Goal: Transaction & Acquisition: Purchase product/service

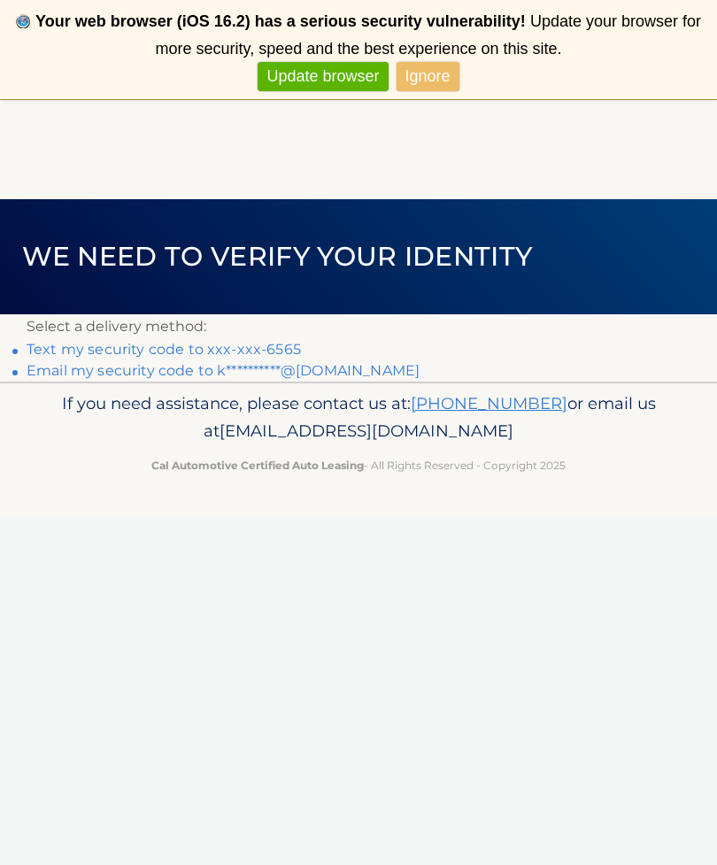
click at [157, 350] on link "Text my security code to xxx-xxx-6565" at bounding box center [164, 349] width 275 height 17
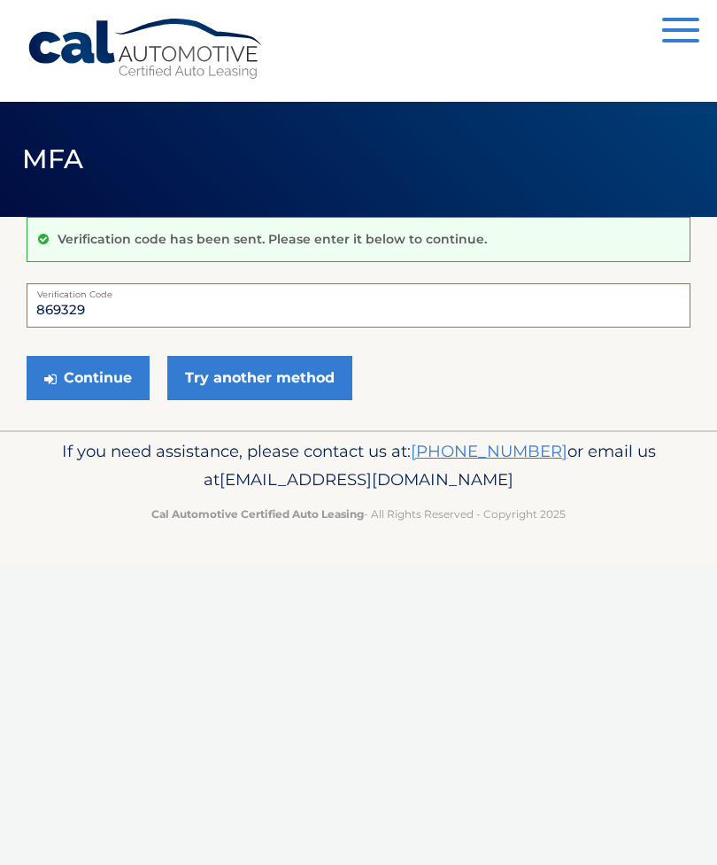
type input "869329"
click at [63, 370] on button "Continue" at bounding box center [88, 378] width 123 height 44
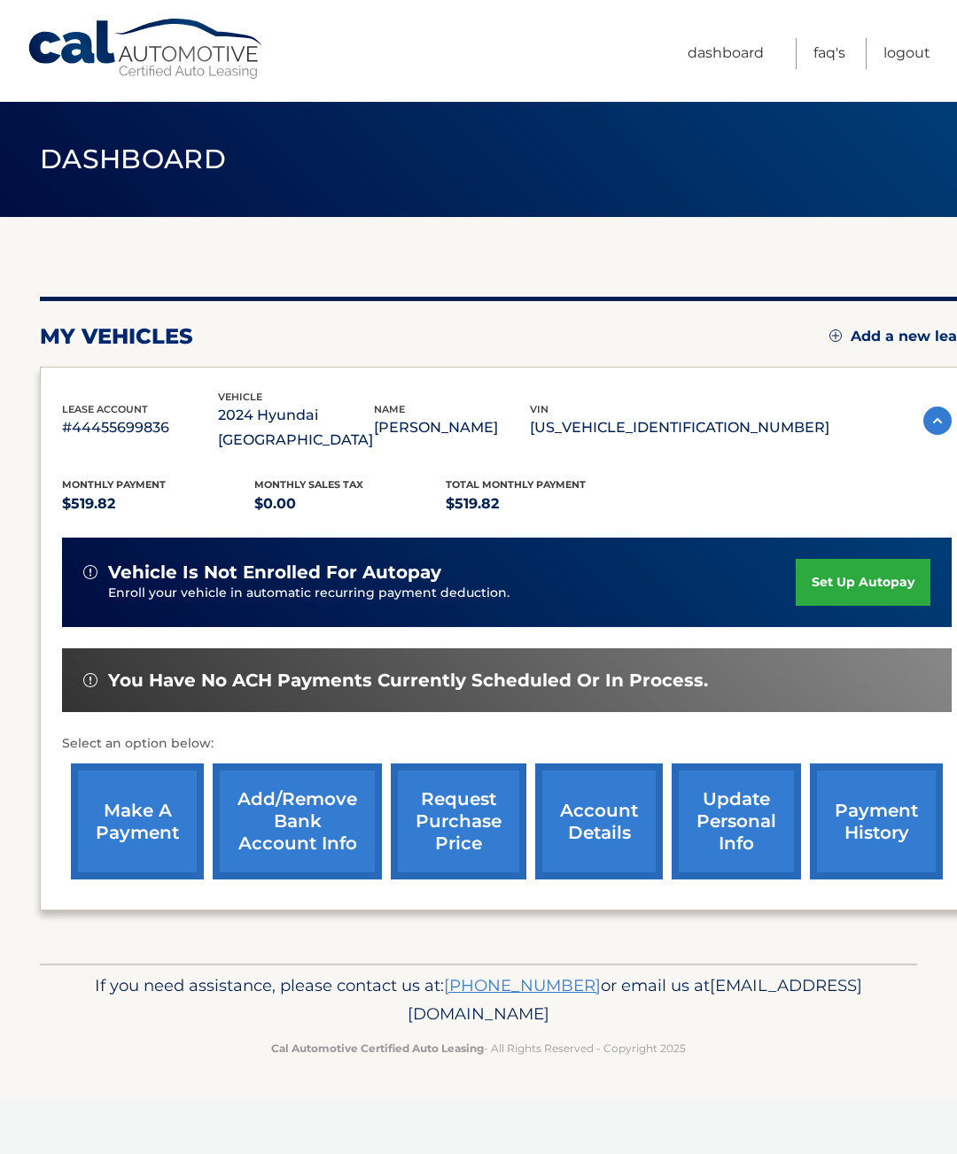
scroll to position [0, 4]
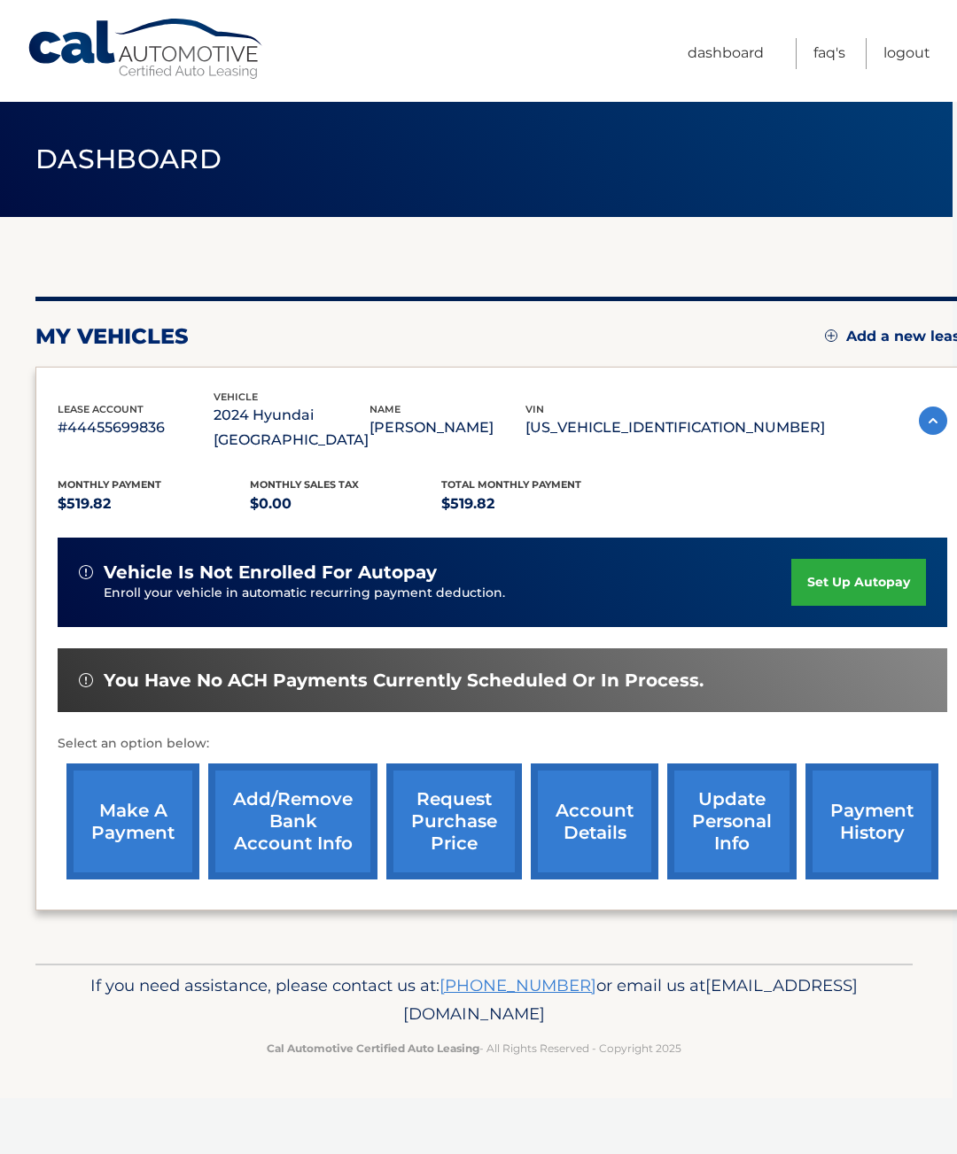
click at [143, 809] on link "make a payment" at bounding box center [132, 821] width 133 height 116
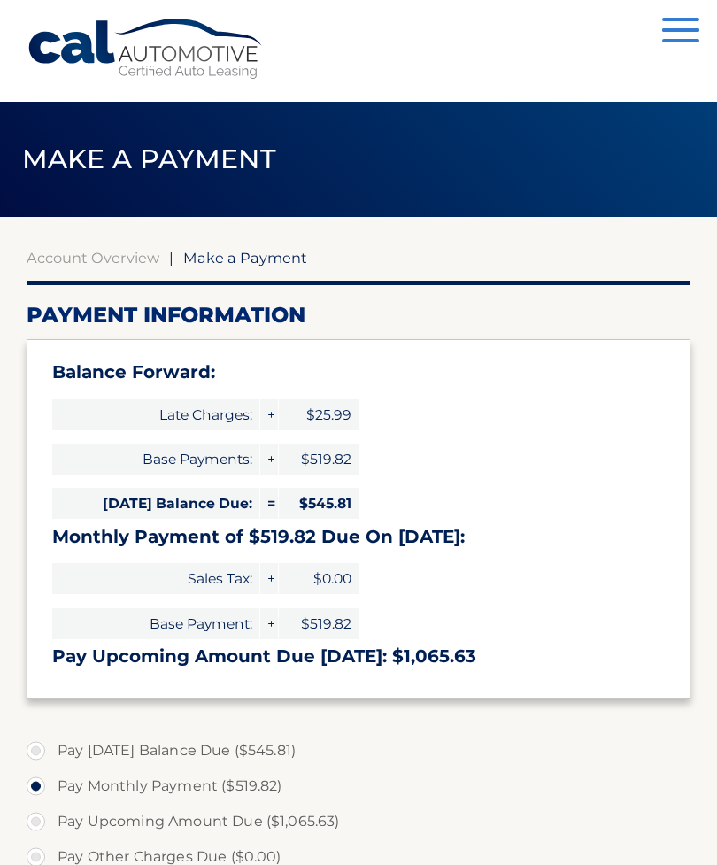
select select "MGE4MjM3OGEtZWZlMC00NzE3LWJkYmMtM2VkNjdiNTkzN2Jh"
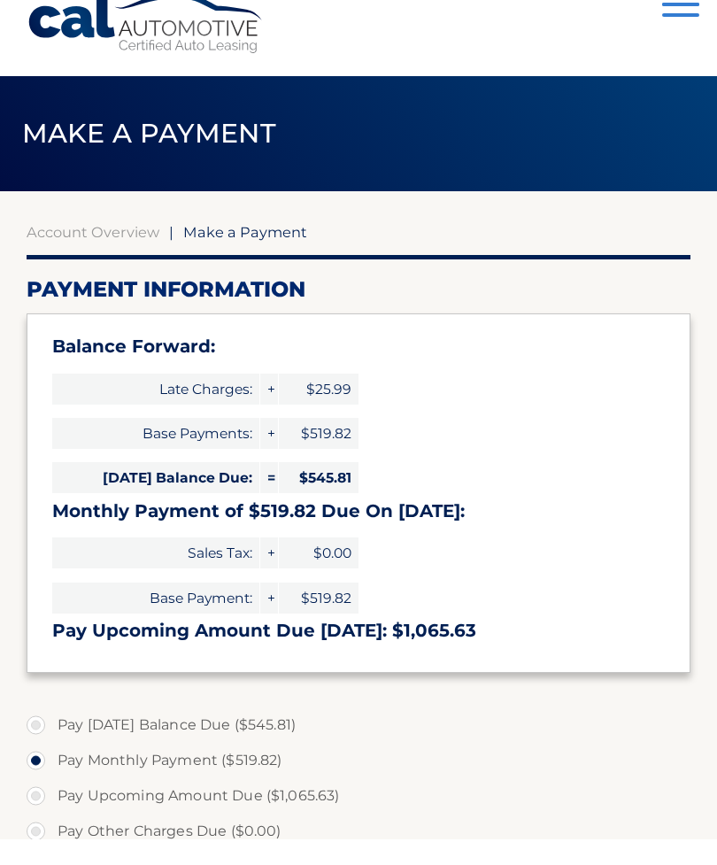
scroll to position [25, 0]
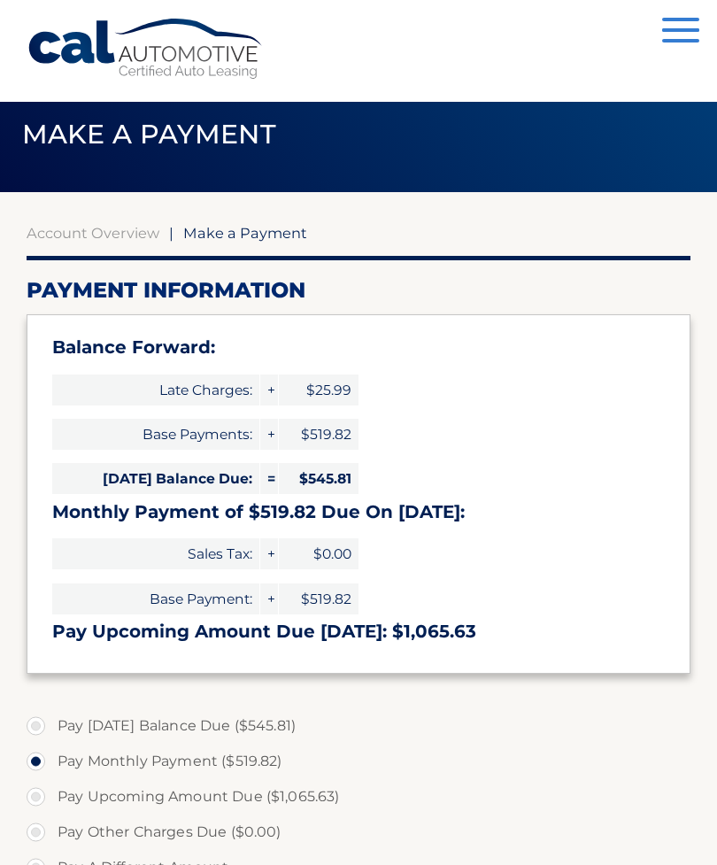
click at [37, 726] on label "Pay Today's Balance Due ($545.81)" at bounding box center [359, 726] width 664 height 35
click at [37, 726] on input "Pay Today's Balance Due ($545.81)" at bounding box center [43, 723] width 18 height 28
radio input "true"
type input "545.81"
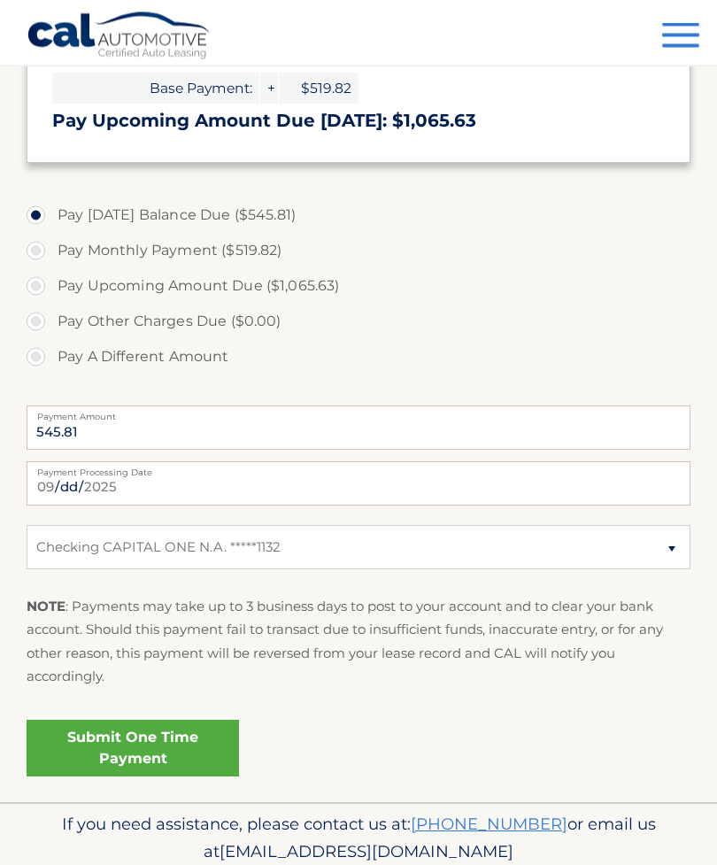
scroll to position [545, 0]
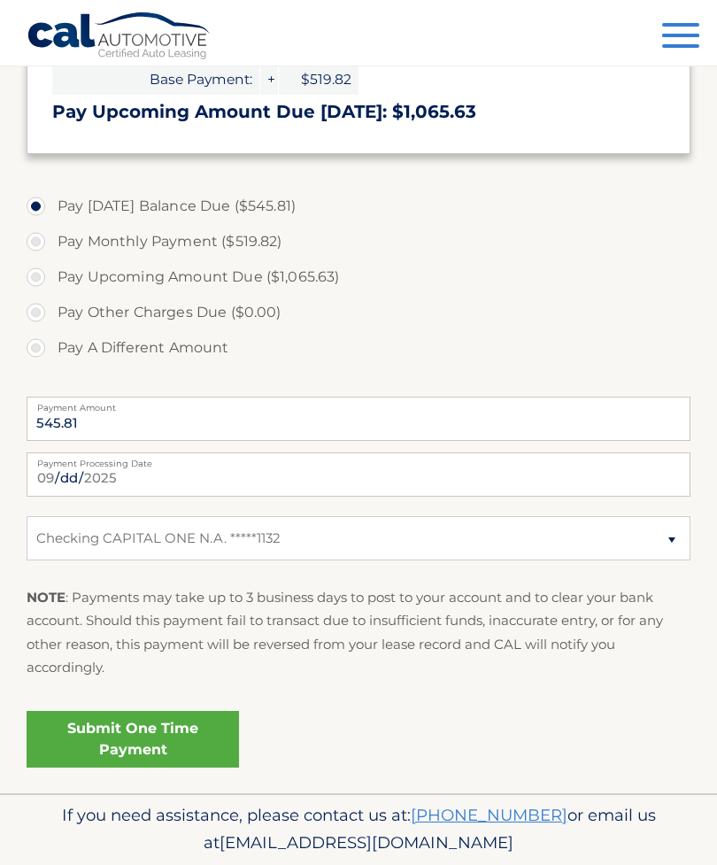
click at [114, 740] on link "Submit One Time Payment" at bounding box center [133, 739] width 213 height 57
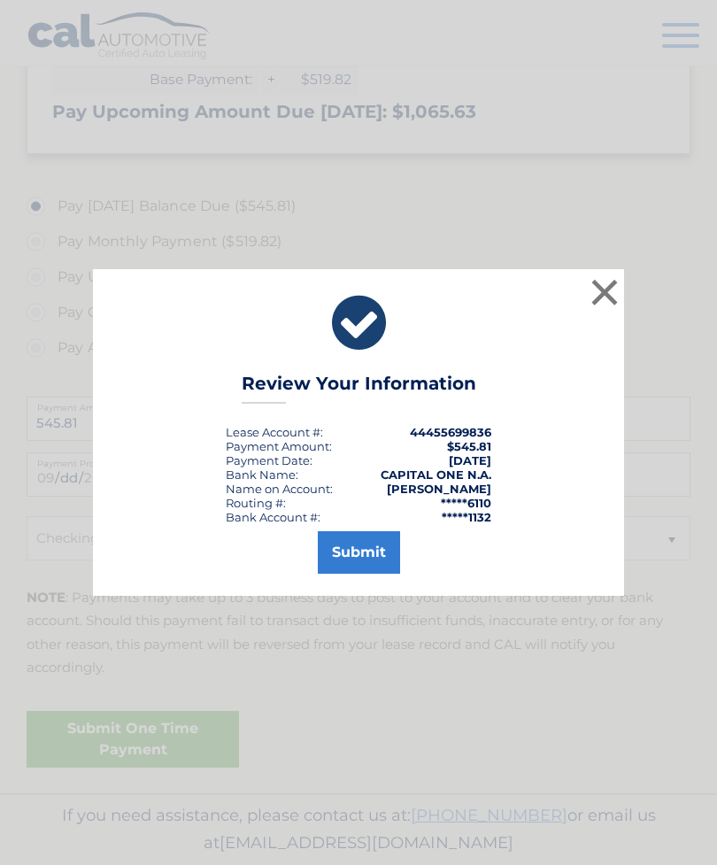
click at [339, 574] on button "Submit" at bounding box center [359, 552] width 82 height 43
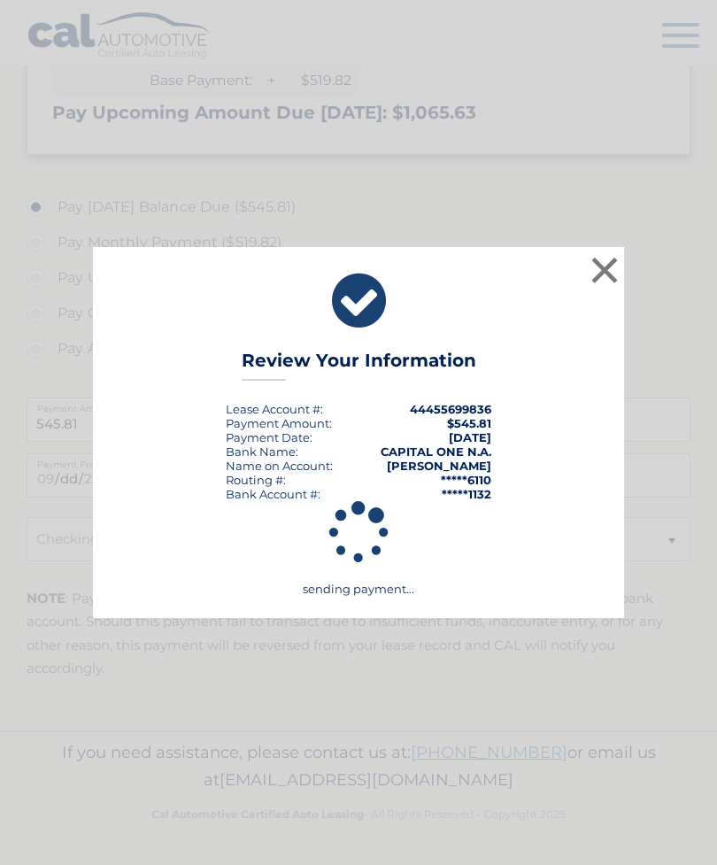
scroll to position [481, 0]
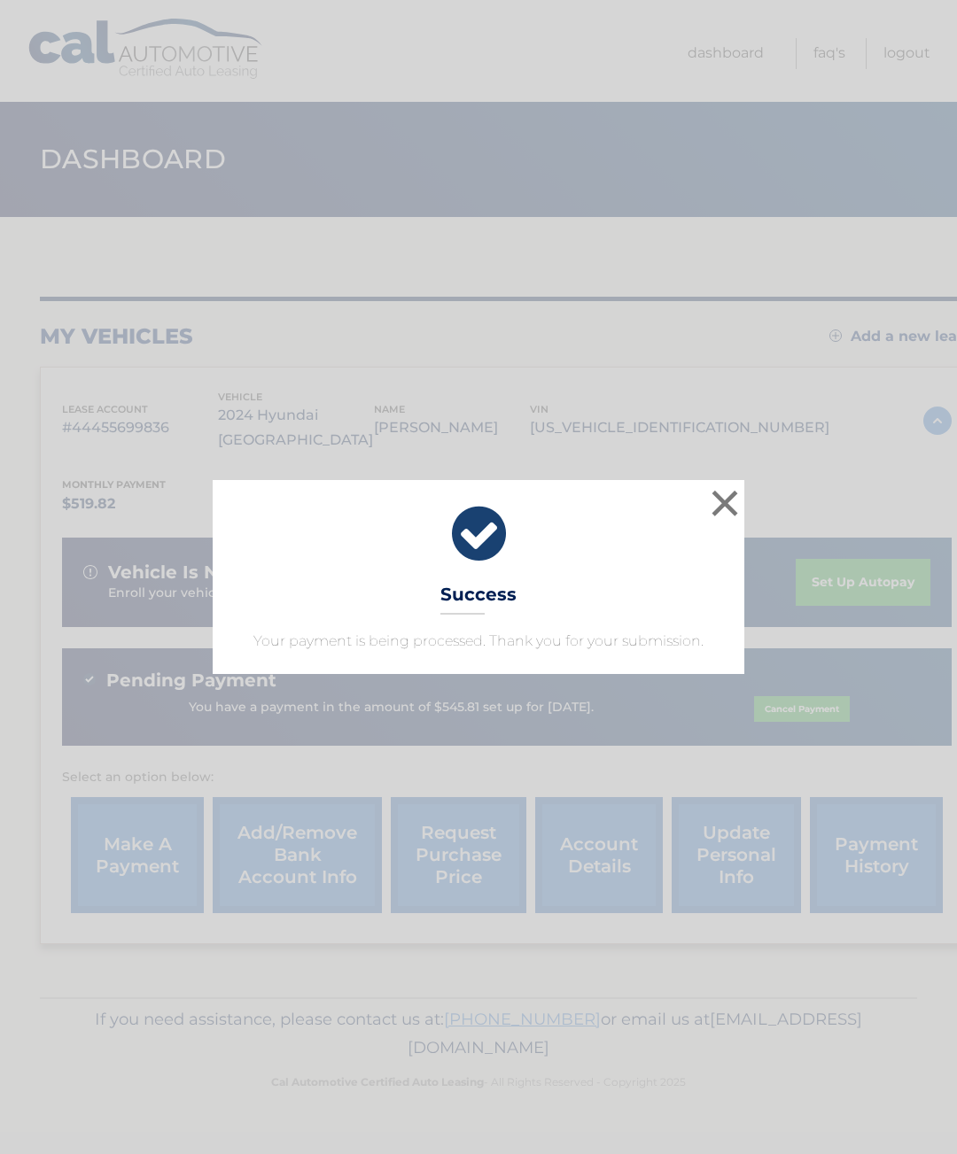
click at [722, 505] on button "×" at bounding box center [724, 502] width 35 height 35
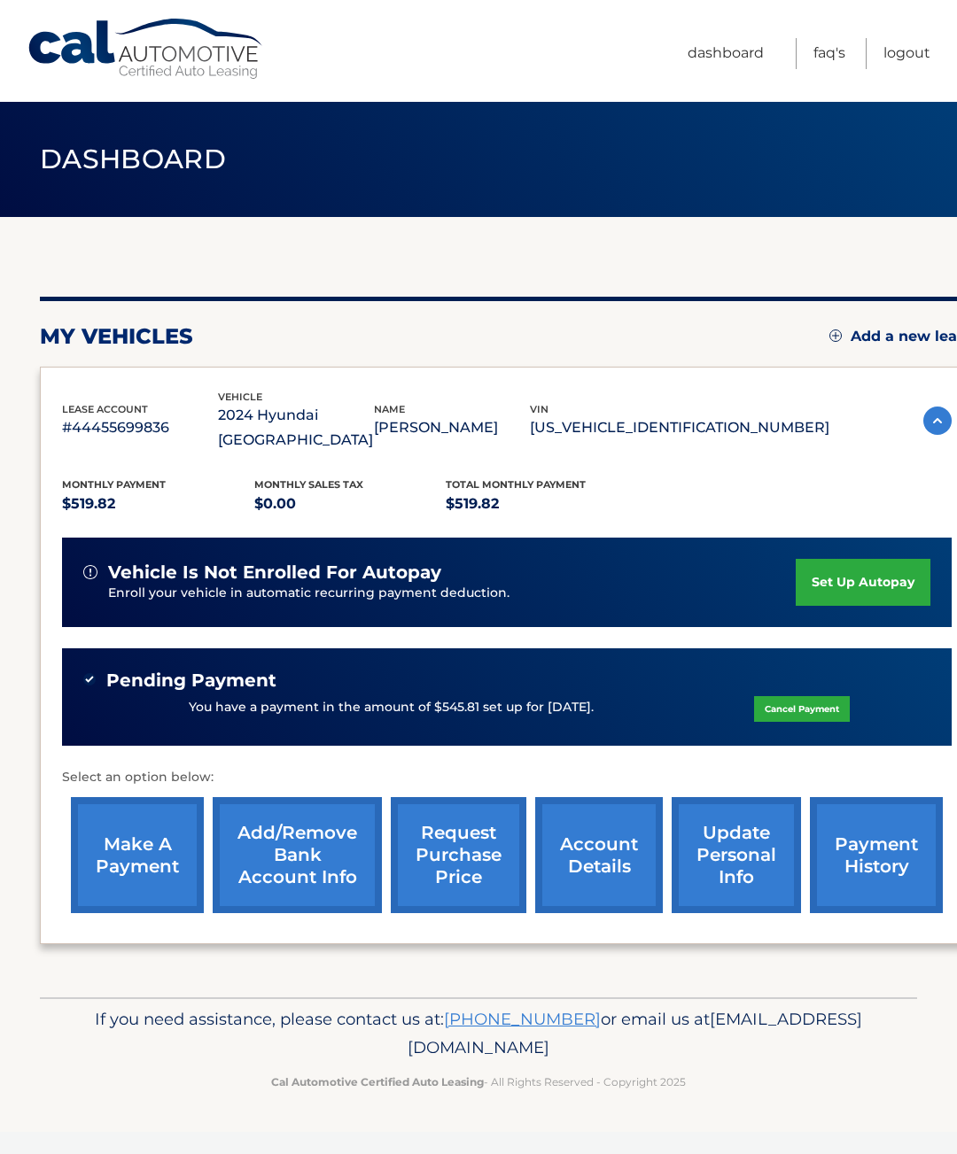
click at [447, 832] on link "request purchase price" at bounding box center [459, 855] width 136 height 116
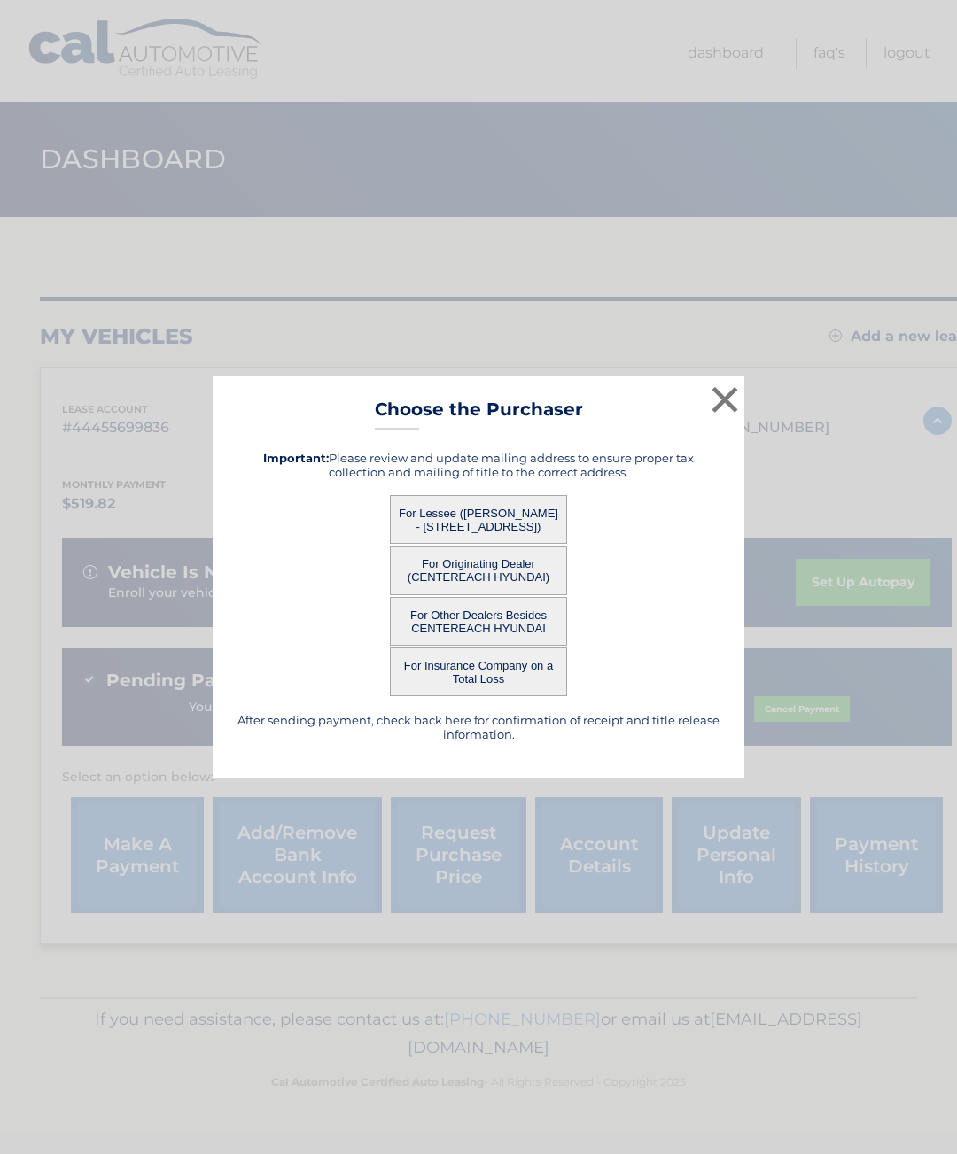
click at [447, 613] on button "For Other Dealers Besides CENTEREACH HYUNDAI" at bounding box center [478, 621] width 177 height 49
click at [515, 628] on button "For Other Dealers Besides CENTEREACH HYUNDAI" at bounding box center [478, 621] width 177 height 49
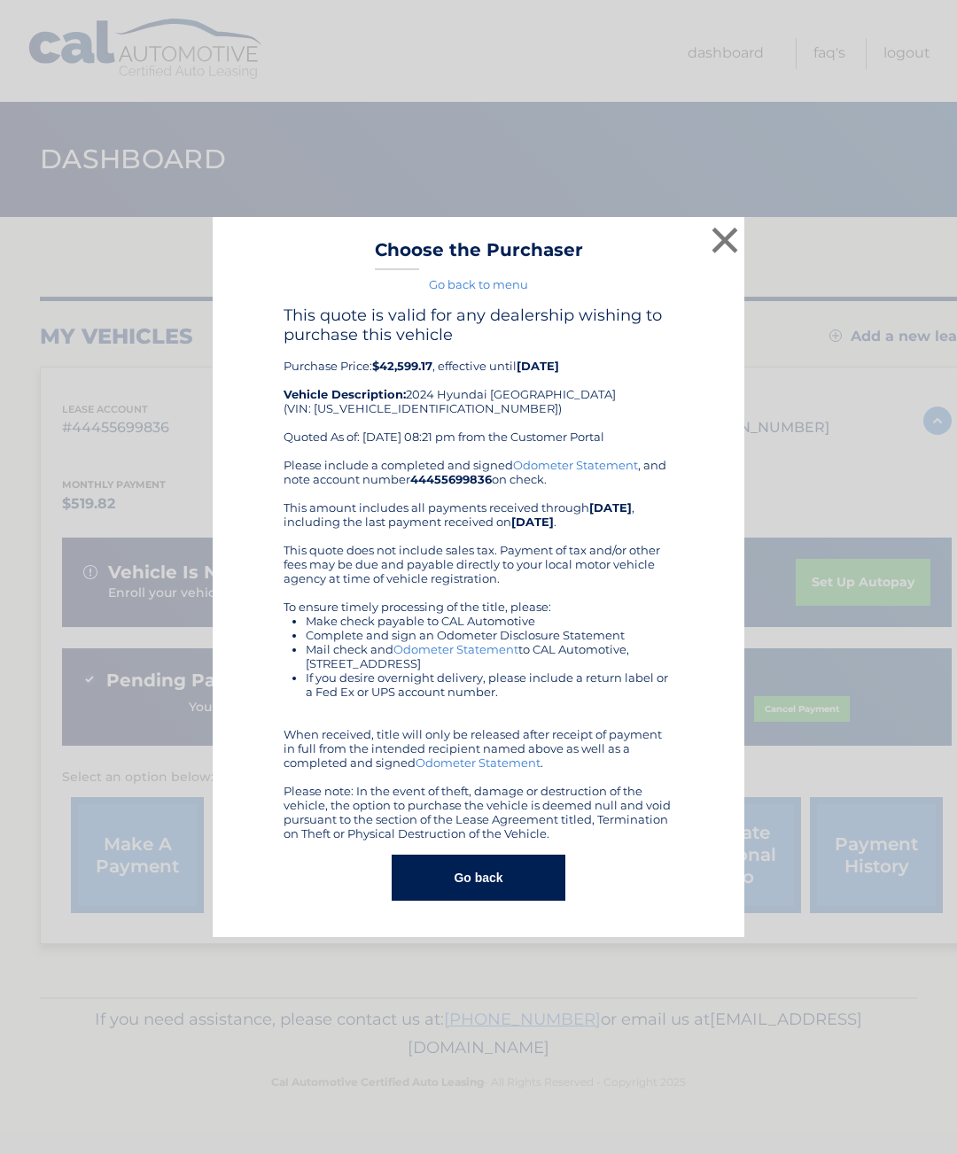
click at [730, 244] on button "×" at bounding box center [724, 239] width 35 height 35
